Goal: Information Seeking & Learning: Compare options

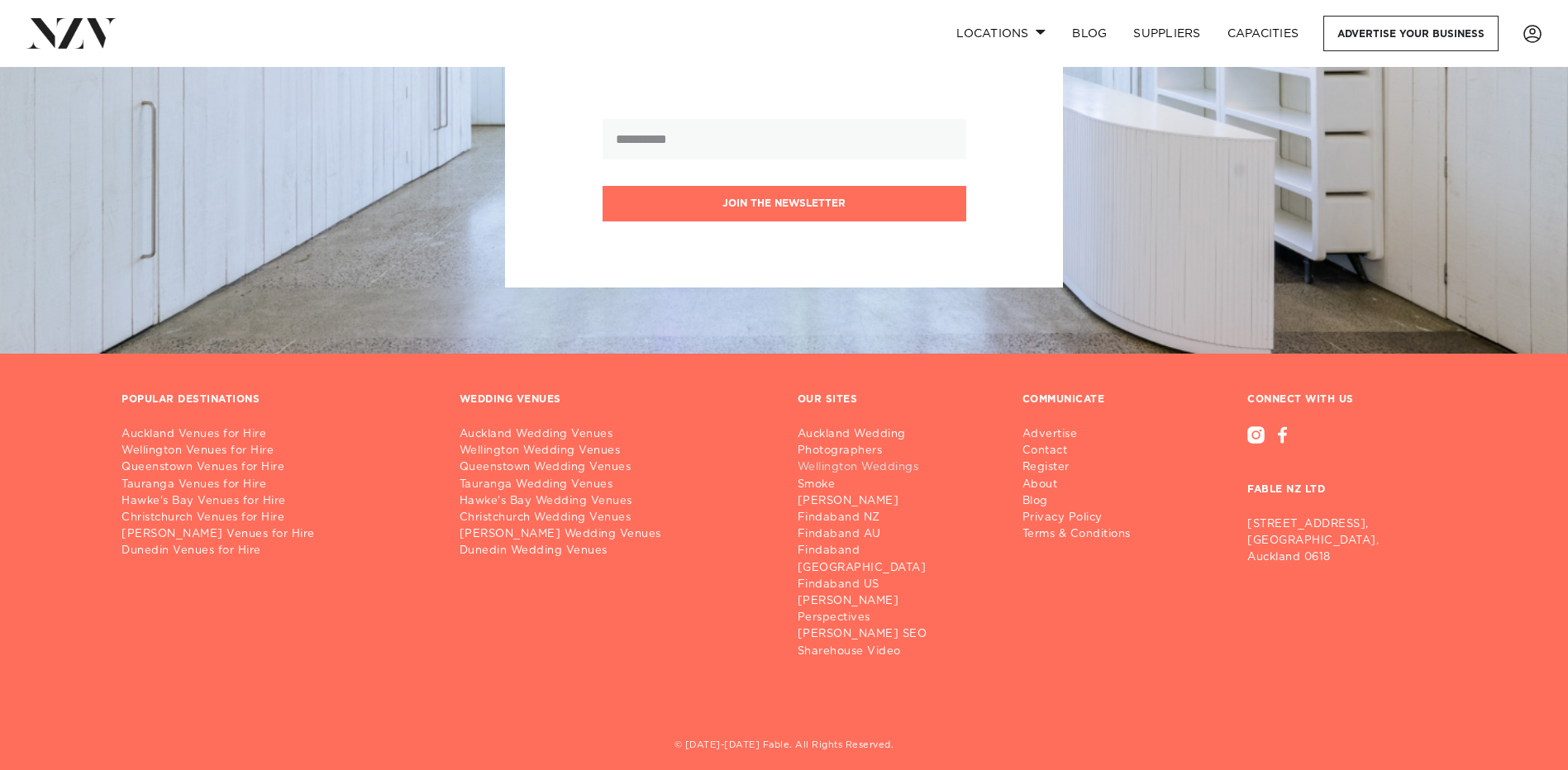
scroll to position [10285, 0]
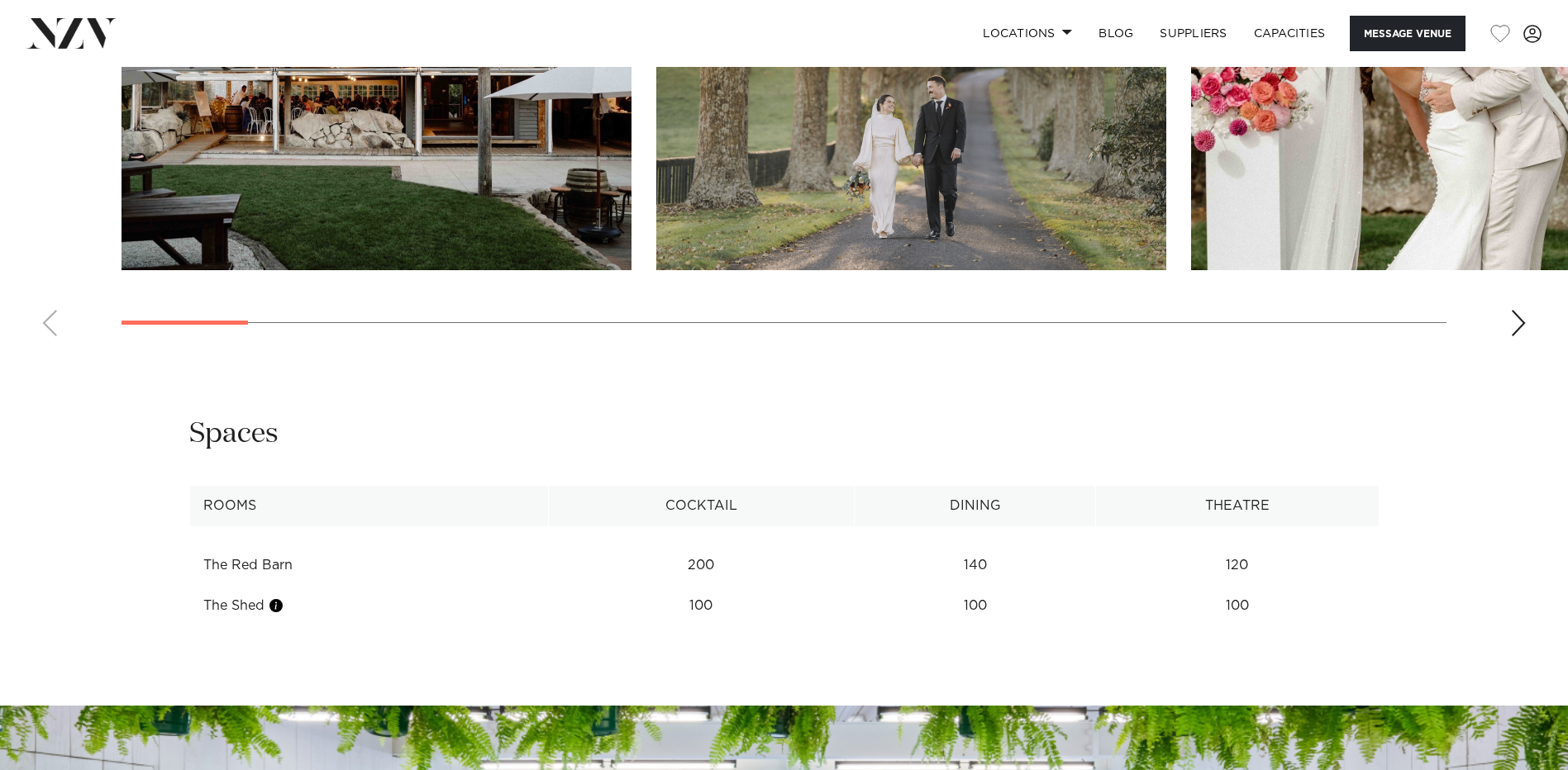
scroll to position [1819, 0]
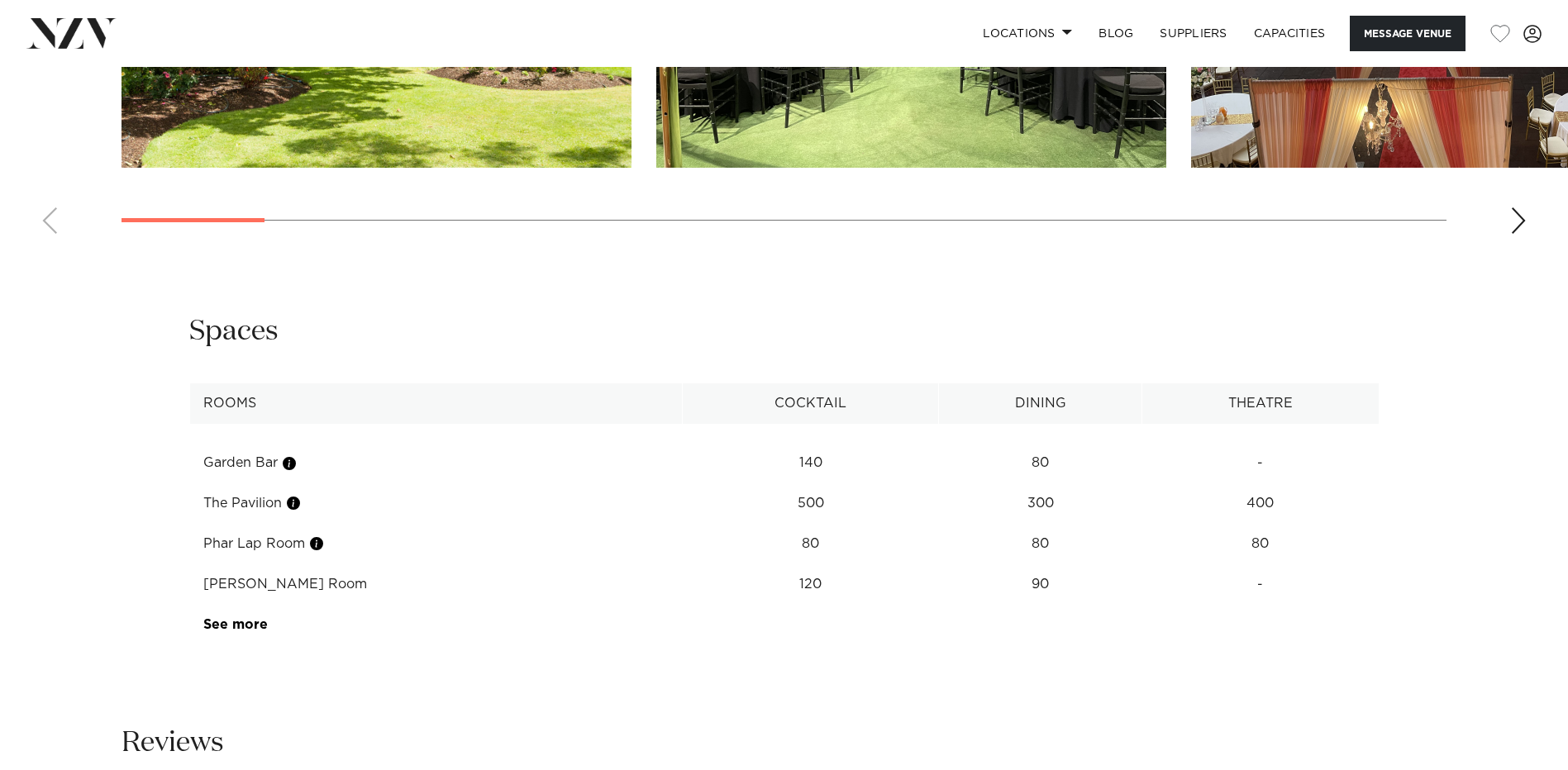
scroll to position [2067, 0]
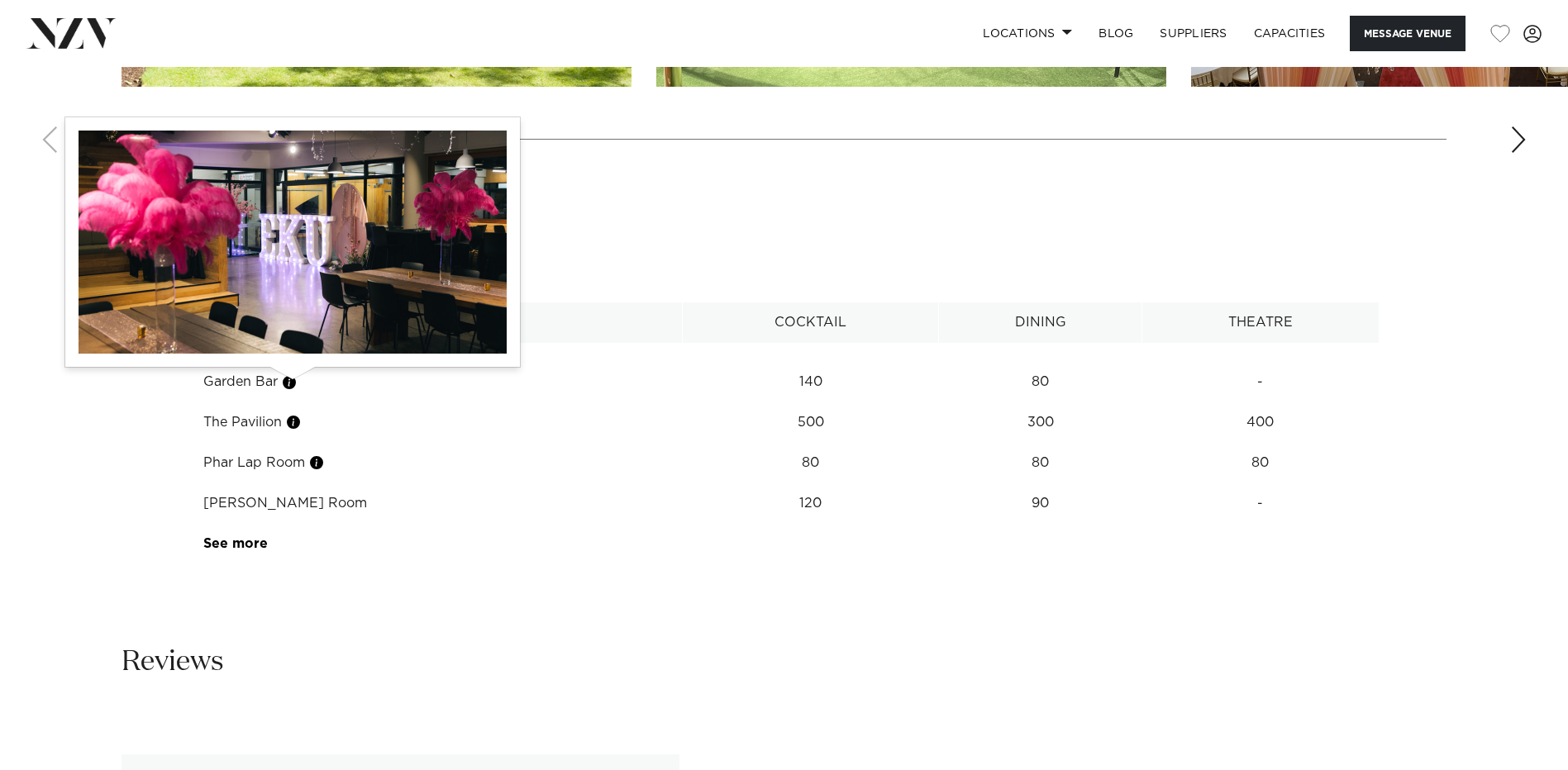
click at [292, 380] on button "button" at bounding box center [289, 382] width 16 height 16
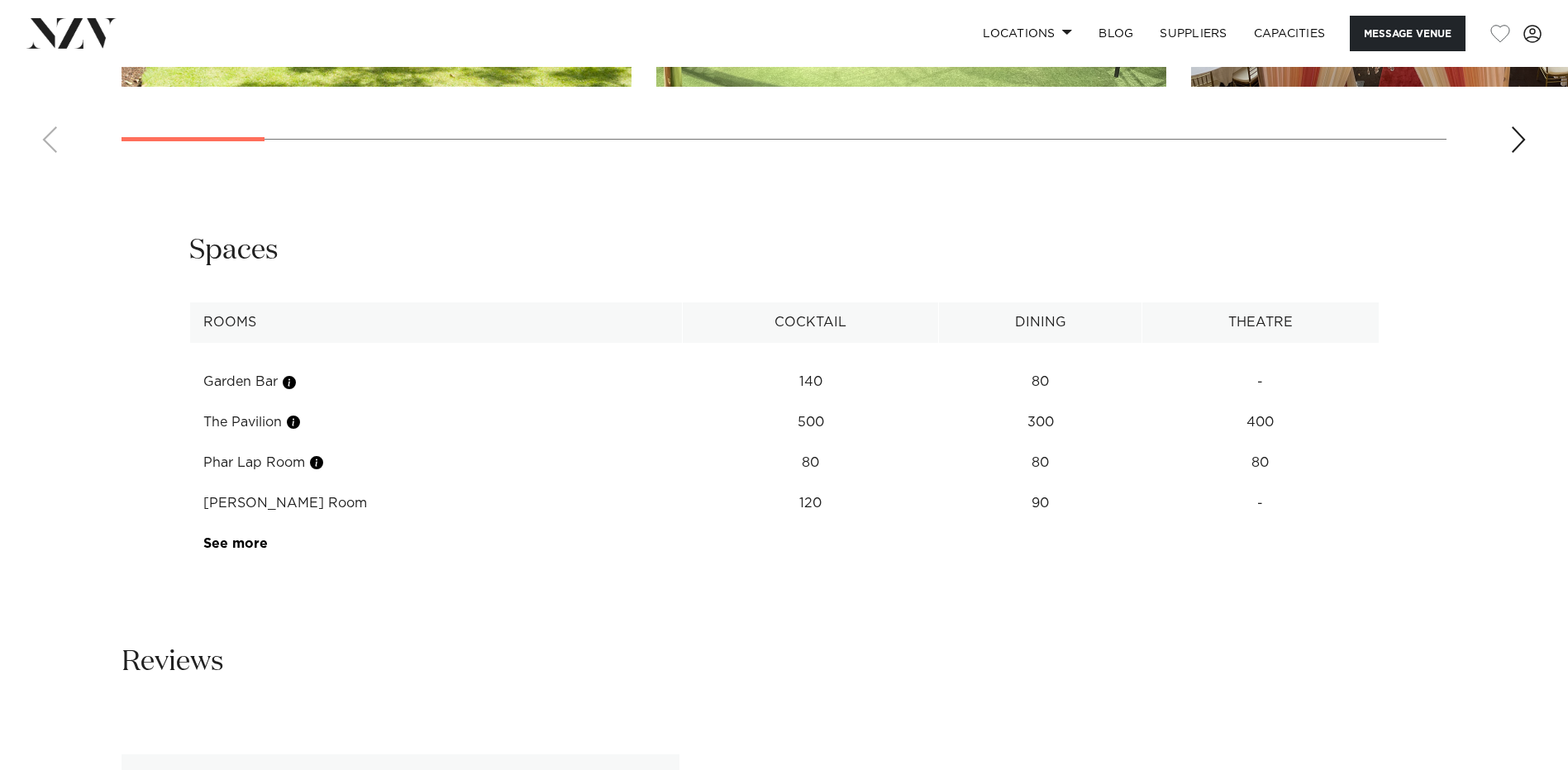
click at [358, 286] on div "**********" at bounding box center [784, 398] width 1406 height 331
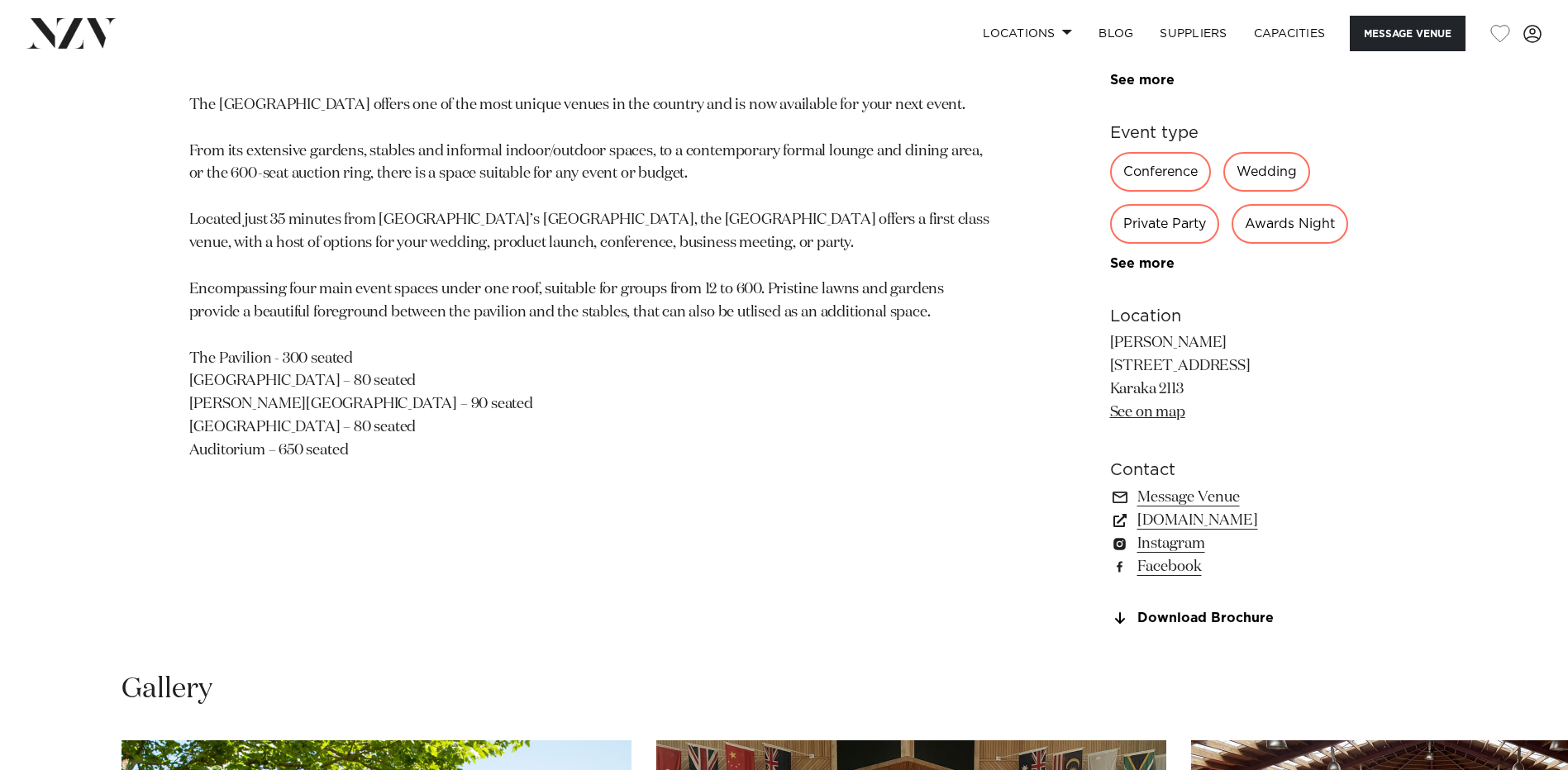
scroll to position [744, 0]
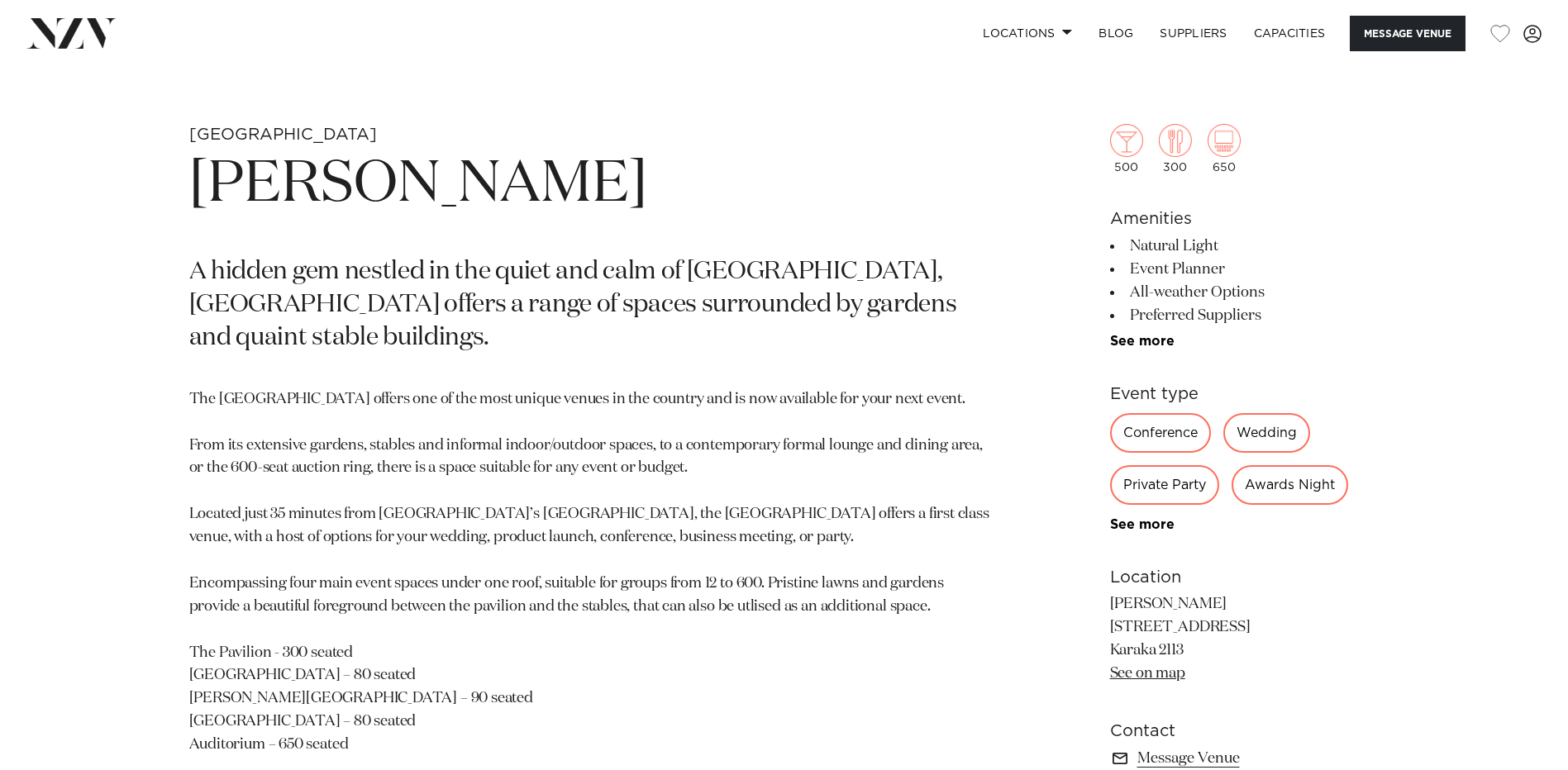
click at [1158, 486] on div "Private Party" at bounding box center [1165, 485] width 109 height 40
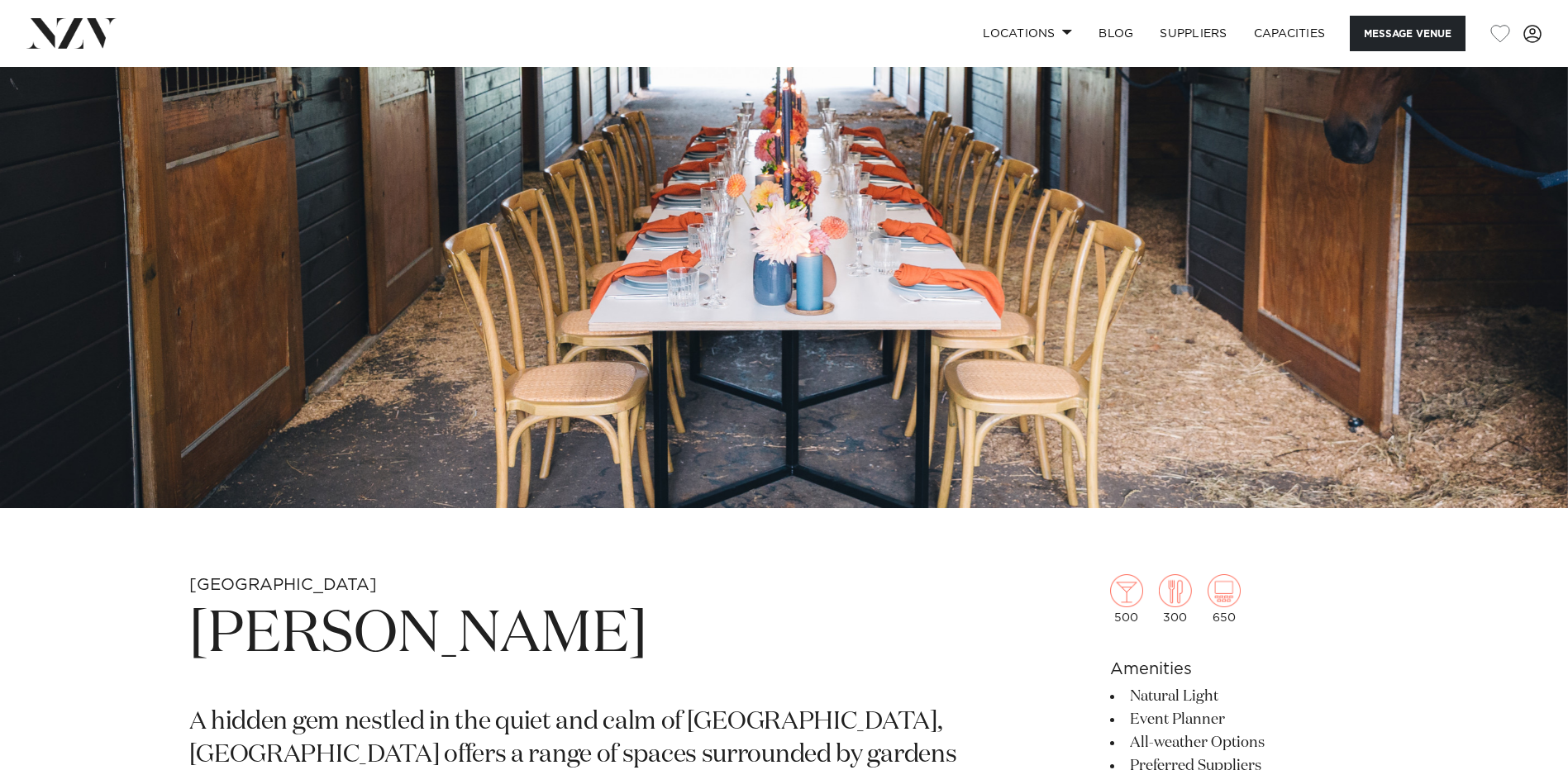
scroll to position [0, 0]
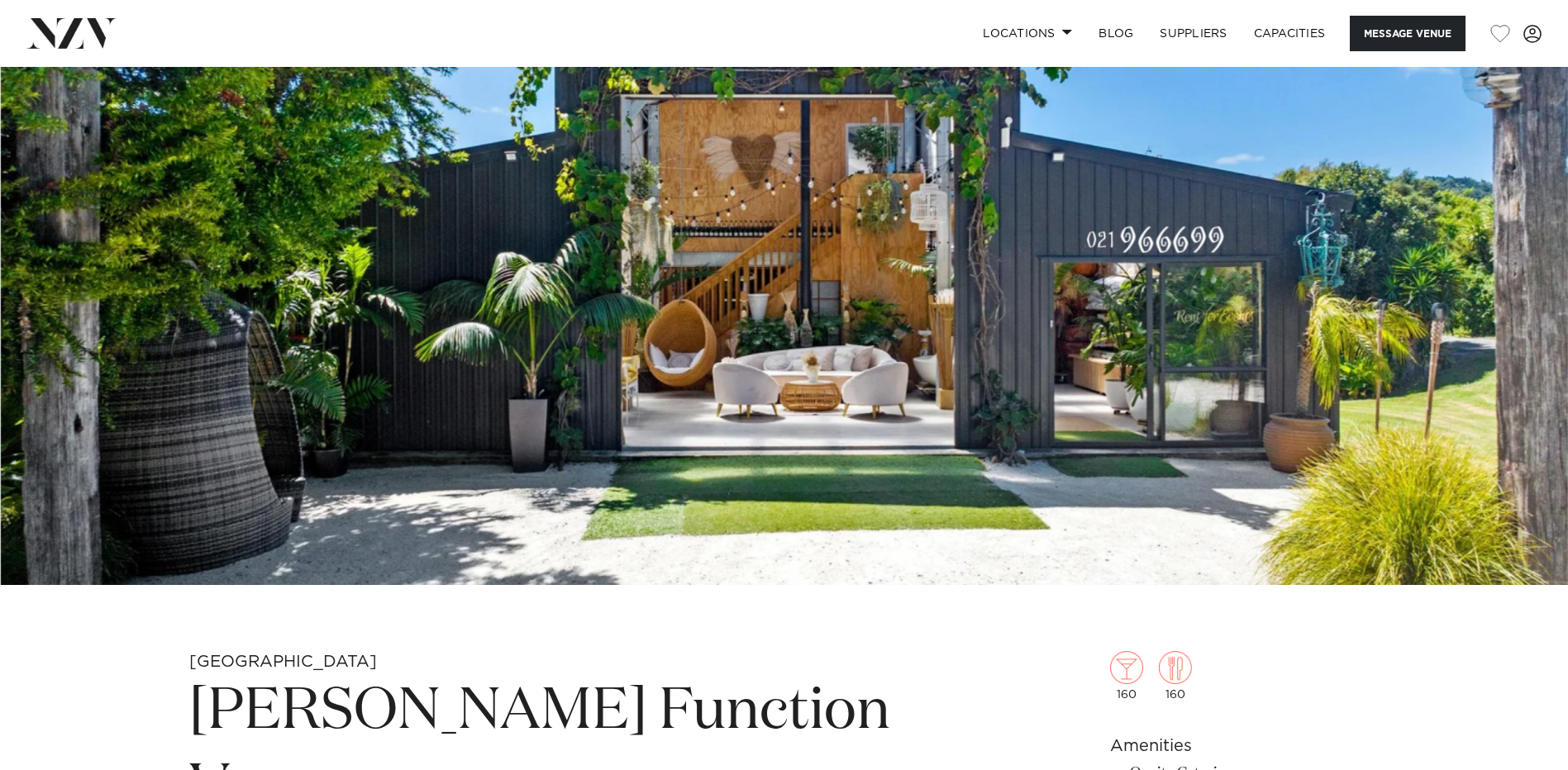
scroll to position [165, 0]
